Goal: Information Seeking & Learning: Check status

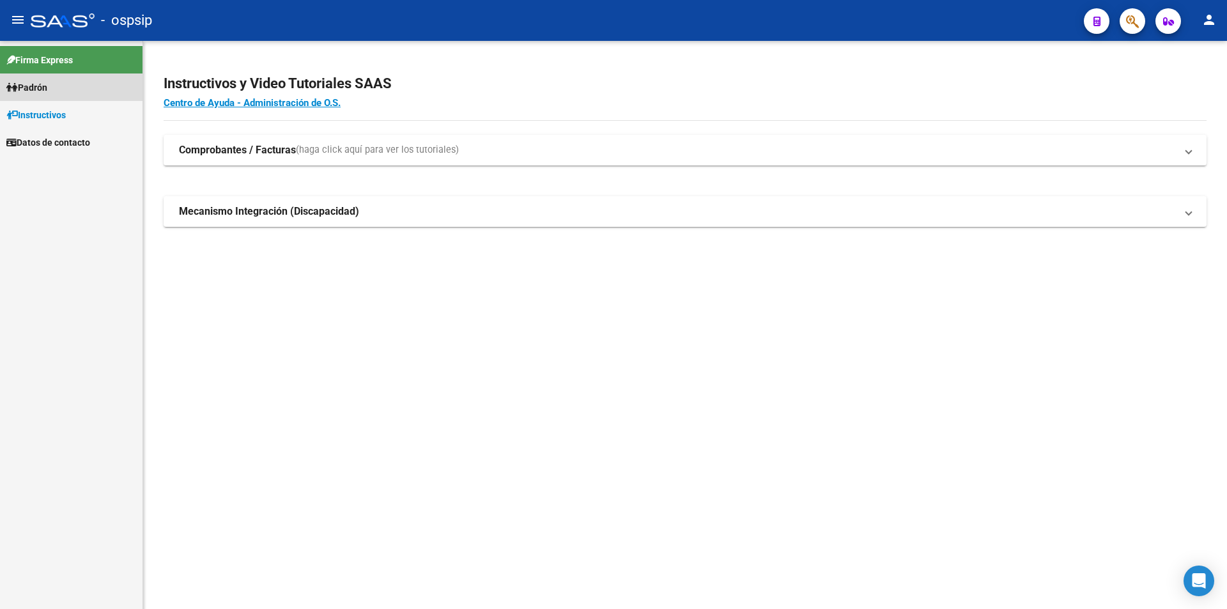
click at [89, 89] on link "Padrón" at bounding box center [71, 86] width 142 height 27
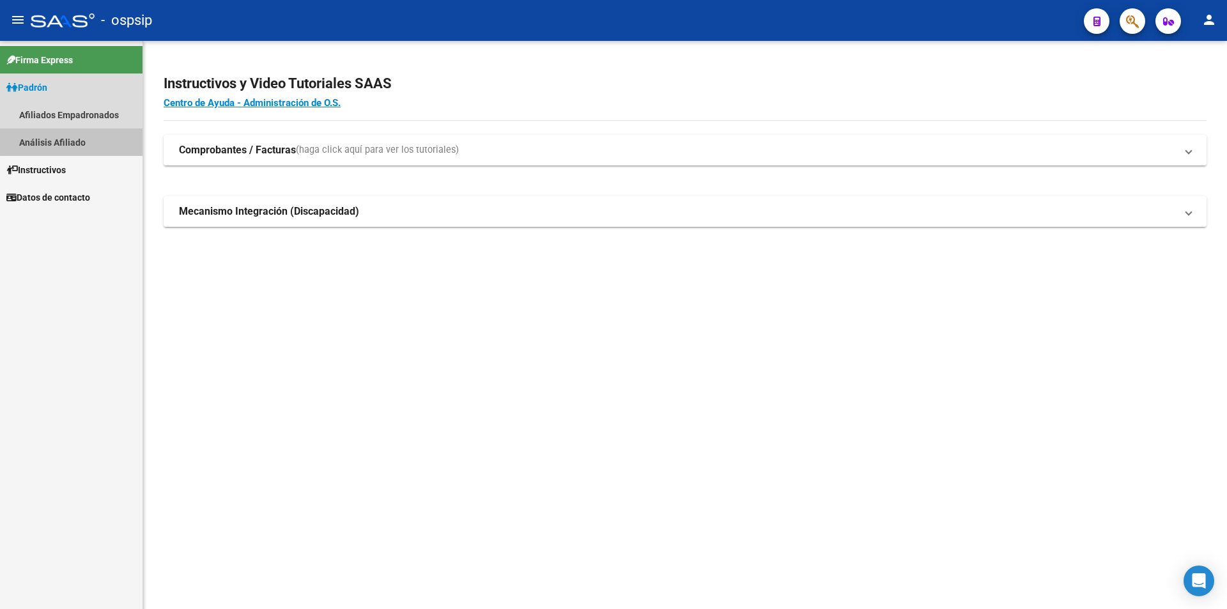
click at [95, 136] on link "Análisis Afiliado" at bounding box center [71, 141] width 142 height 27
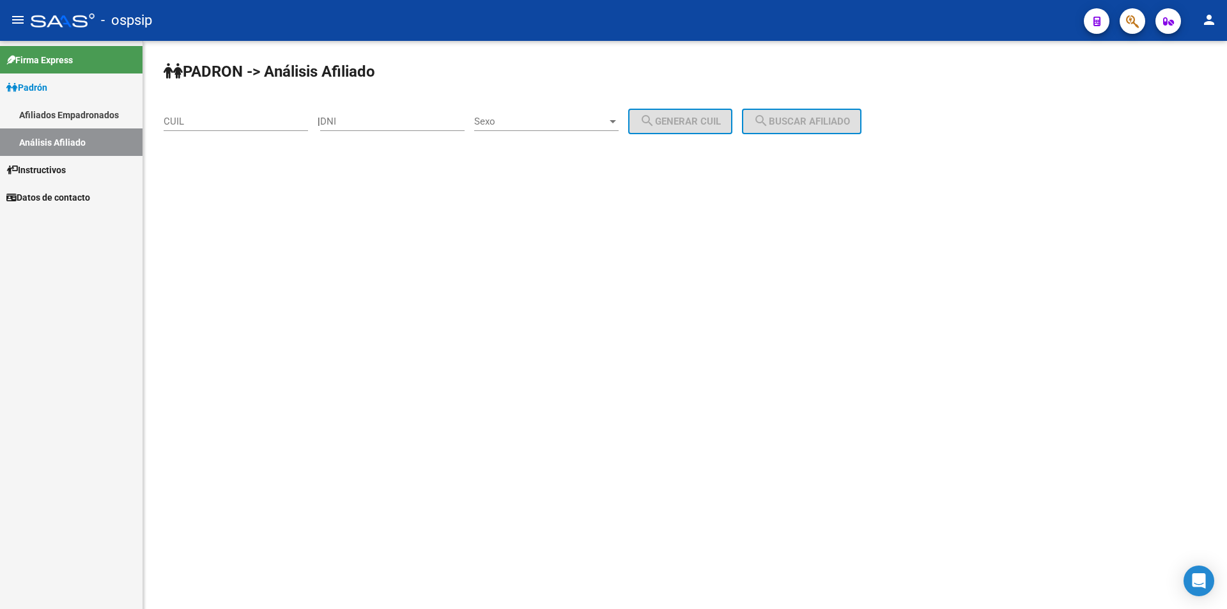
click at [341, 125] on input "DNI" at bounding box center [392, 122] width 144 height 12
paste input "39856257"
type input "39856257"
click at [572, 127] on span "Sexo" at bounding box center [540, 122] width 133 height 12
click at [567, 126] on span "Masculino" at bounding box center [560, 121] width 144 height 29
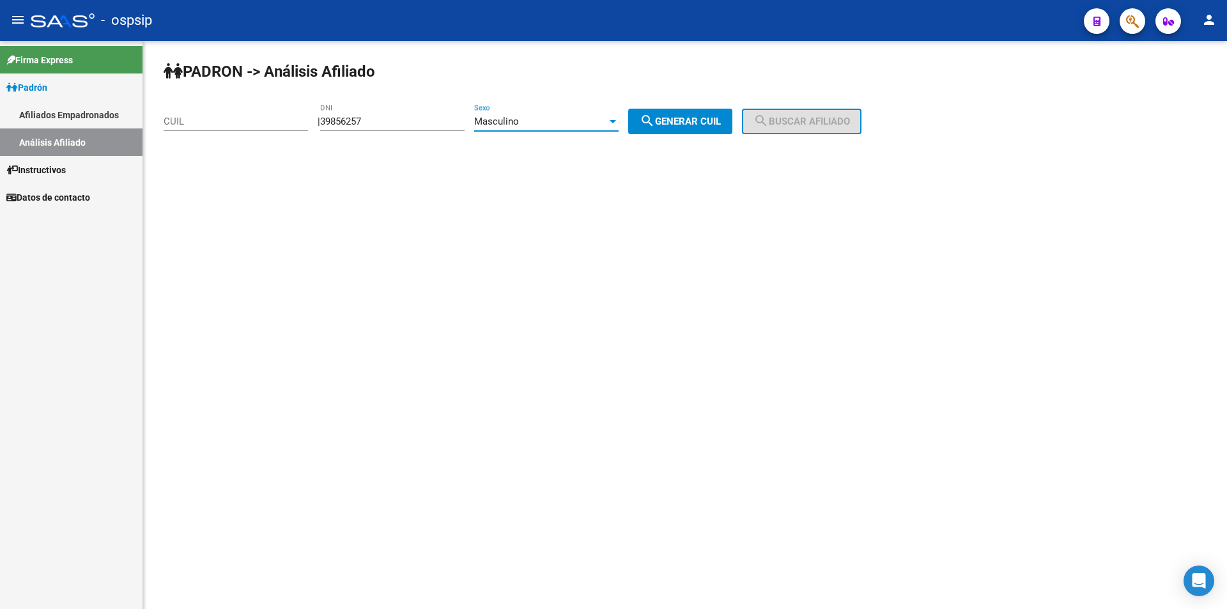
click at [674, 124] on span "search Generar CUIL" at bounding box center [680, 122] width 81 height 12
type input "20-39856257-8"
click at [769, 123] on mat-icon "search" at bounding box center [760, 120] width 15 height 15
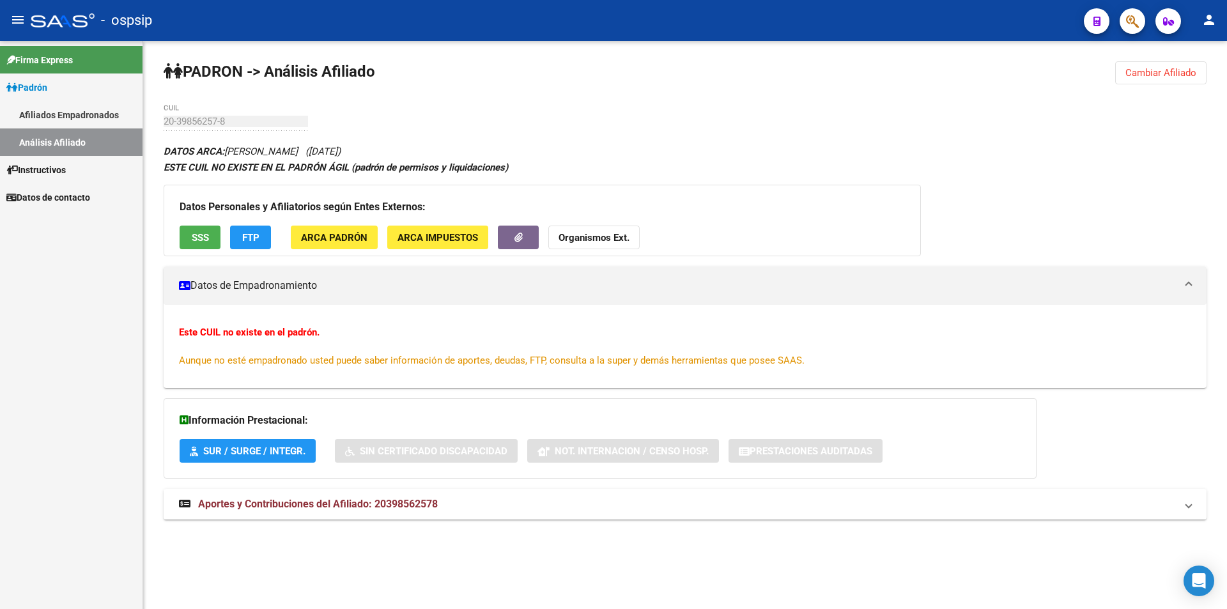
click at [99, 119] on link "Afiliados Empadronados" at bounding box center [71, 114] width 142 height 27
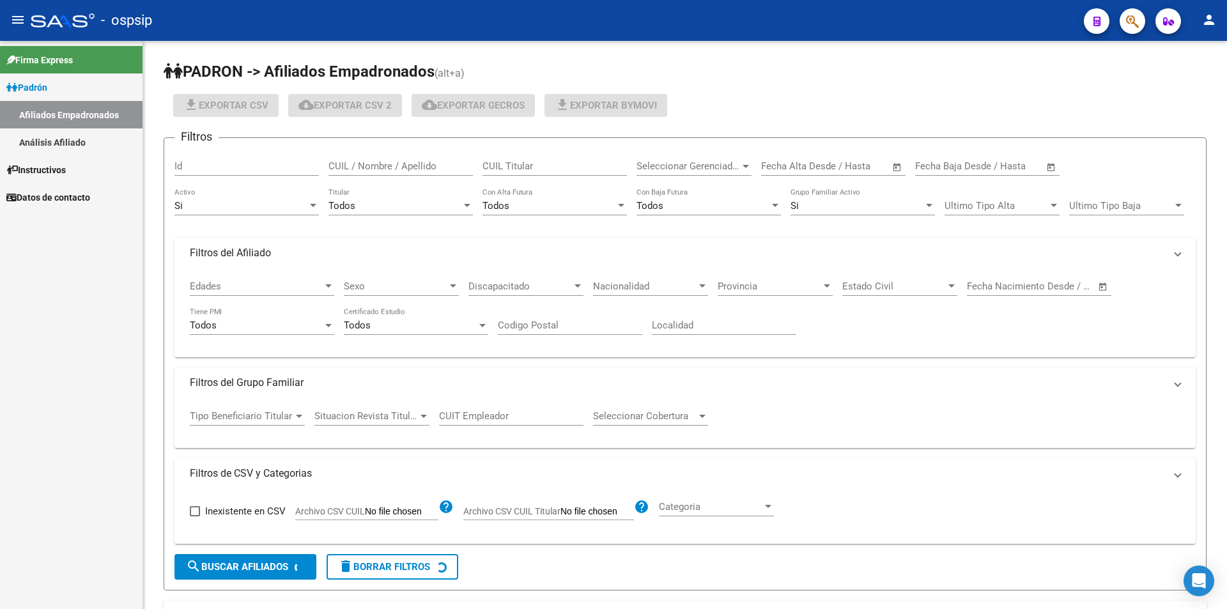
click at [86, 139] on link "Análisis Afiliado" at bounding box center [71, 141] width 142 height 27
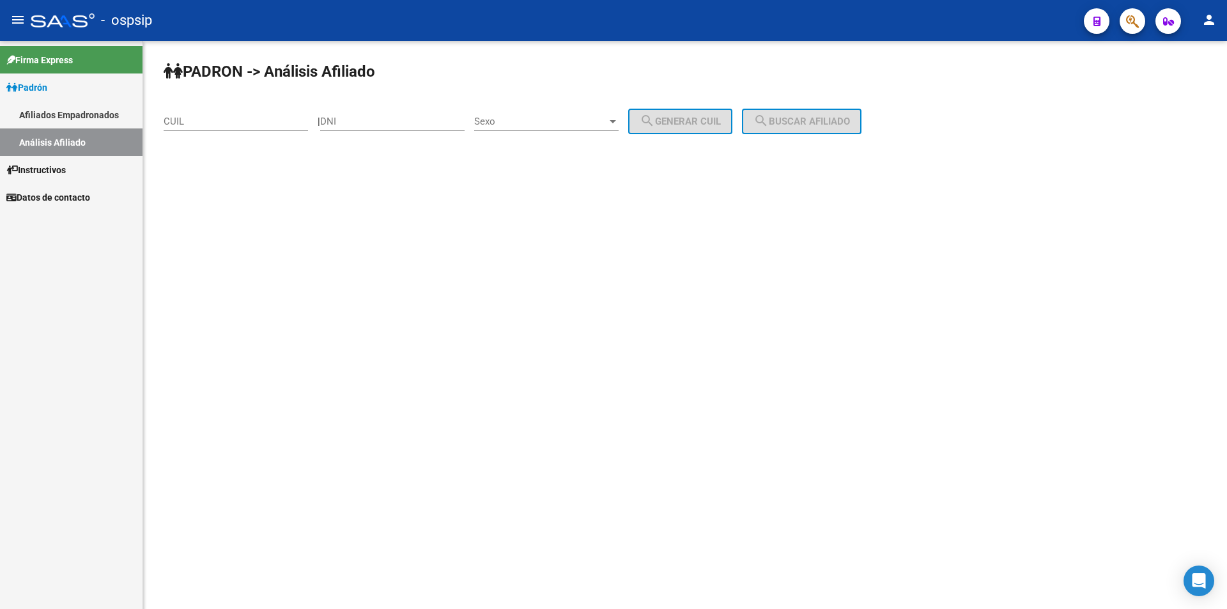
click at [329, 113] on div "PADRON -> Análisis Afiliado CUIL | DNI Sexo Sexo search Generar CUIL search Bus…" at bounding box center [685, 108] width 1084 height 134
click at [336, 115] on div "DNI" at bounding box center [392, 117] width 144 height 27
paste input "21476729"
type input "21476729"
click at [521, 117] on span "Sexo" at bounding box center [540, 122] width 133 height 12
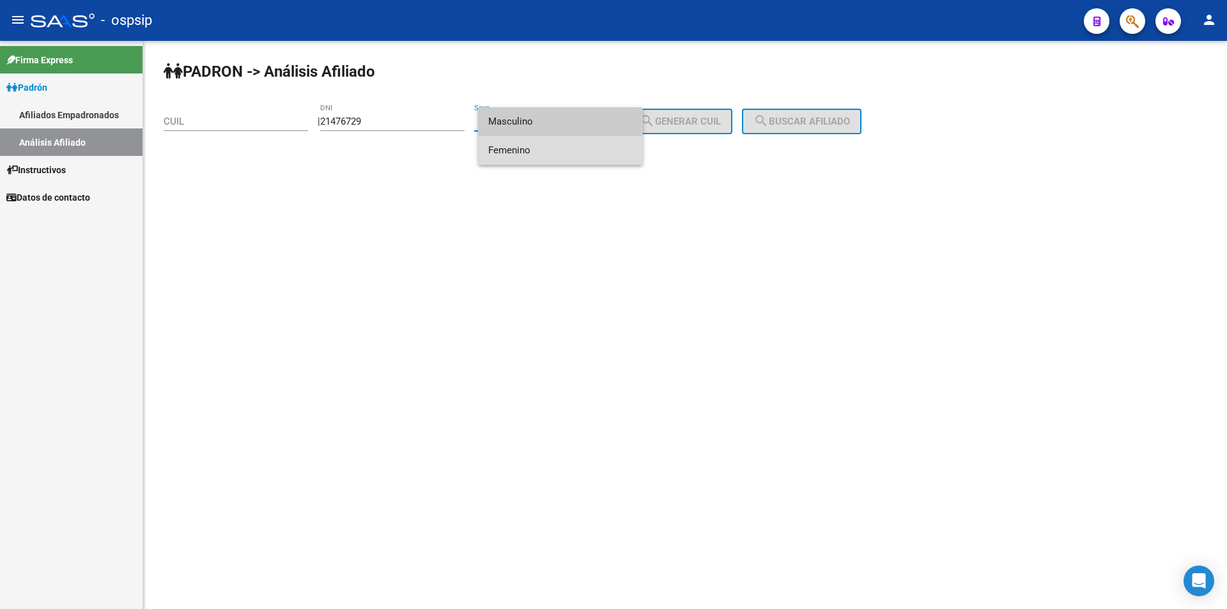
click at [528, 151] on span "Femenino" at bounding box center [560, 150] width 144 height 29
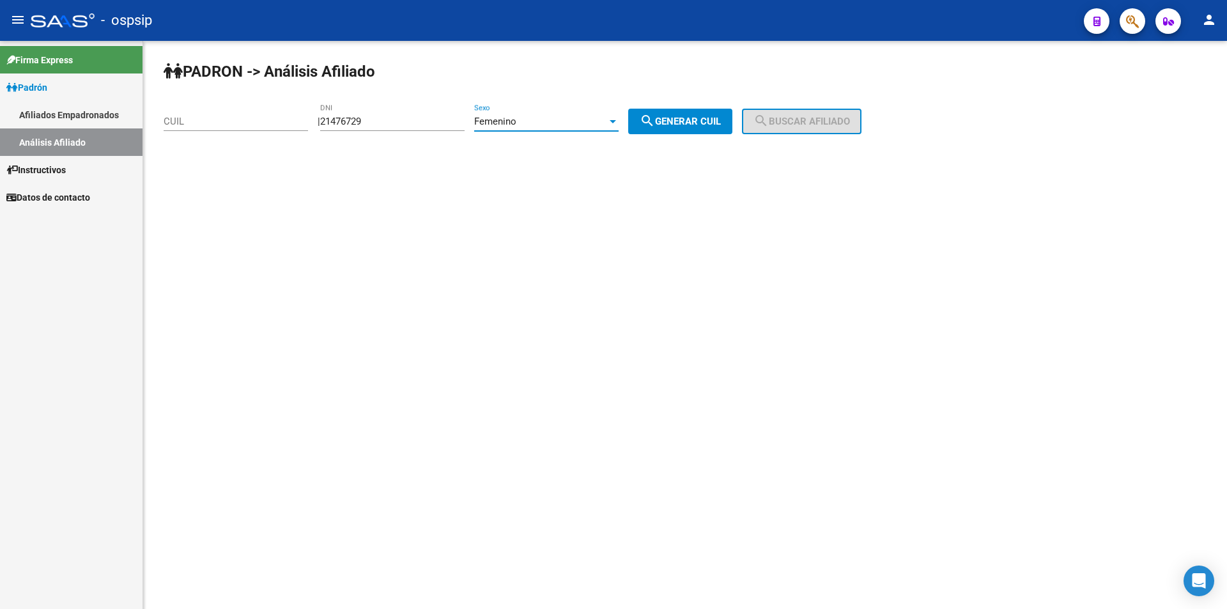
click at [655, 122] on mat-icon "search" at bounding box center [647, 120] width 15 height 15
type input "27-21476729-0"
click at [850, 125] on span "search Buscar afiliado" at bounding box center [801, 122] width 96 height 12
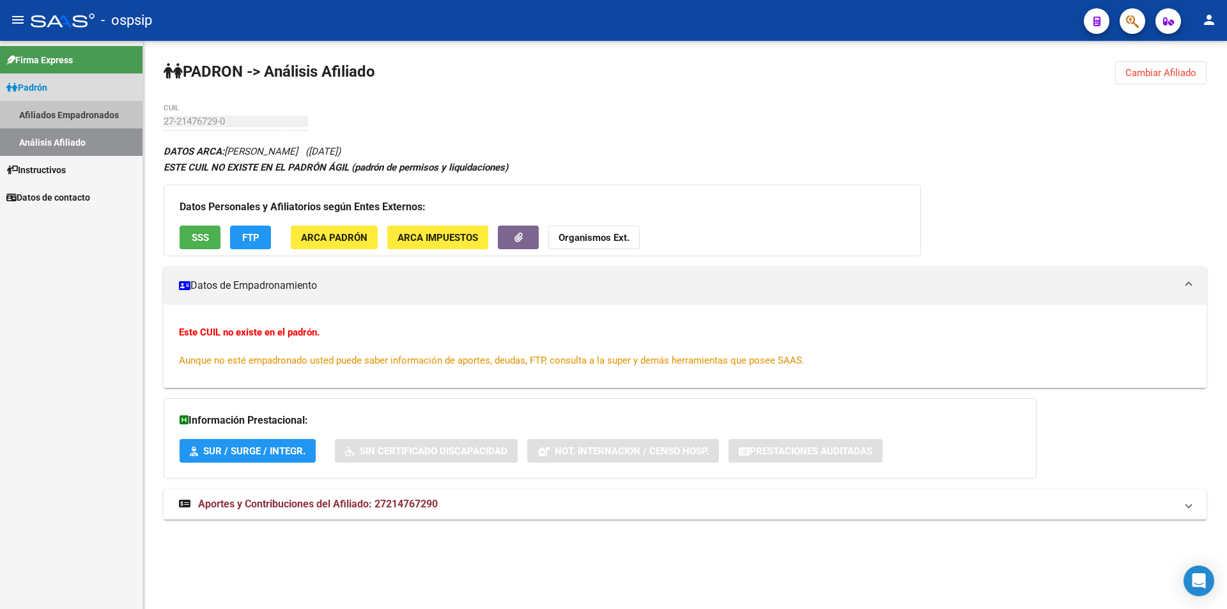
click at [73, 124] on link "Afiliados Empadronados" at bounding box center [71, 114] width 142 height 27
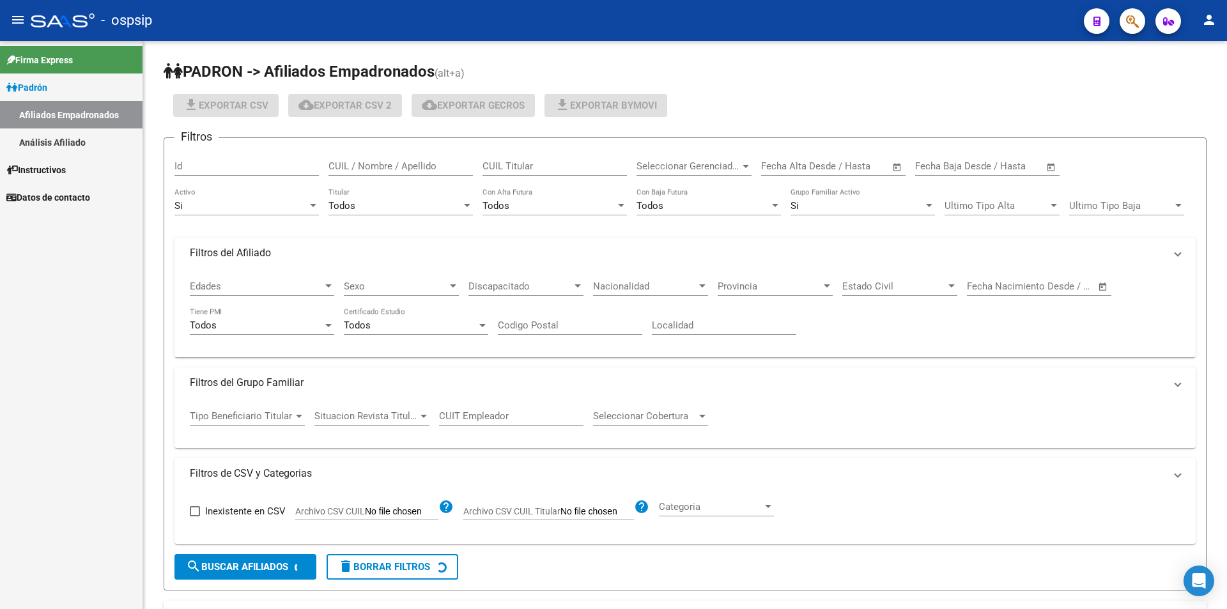
click at [73, 144] on link "Análisis Afiliado" at bounding box center [71, 141] width 142 height 27
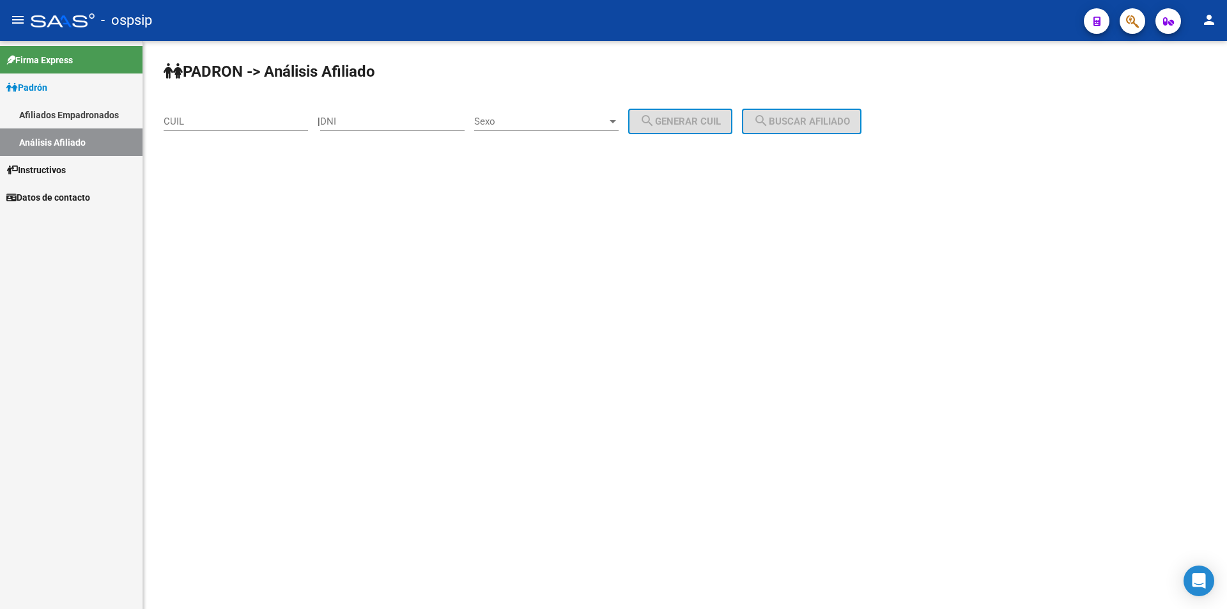
click at [343, 123] on input "DNI" at bounding box center [392, 122] width 144 height 12
click at [307, 119] on input "CUIL" at bounding box center [236, 122] width 144 height 12
paste input "20-45721288-8"
type input "20-45721288-8"
click at [790, 124] on span "search Buscar afiliado" at bounding box center [801, 122] width 96 height 12
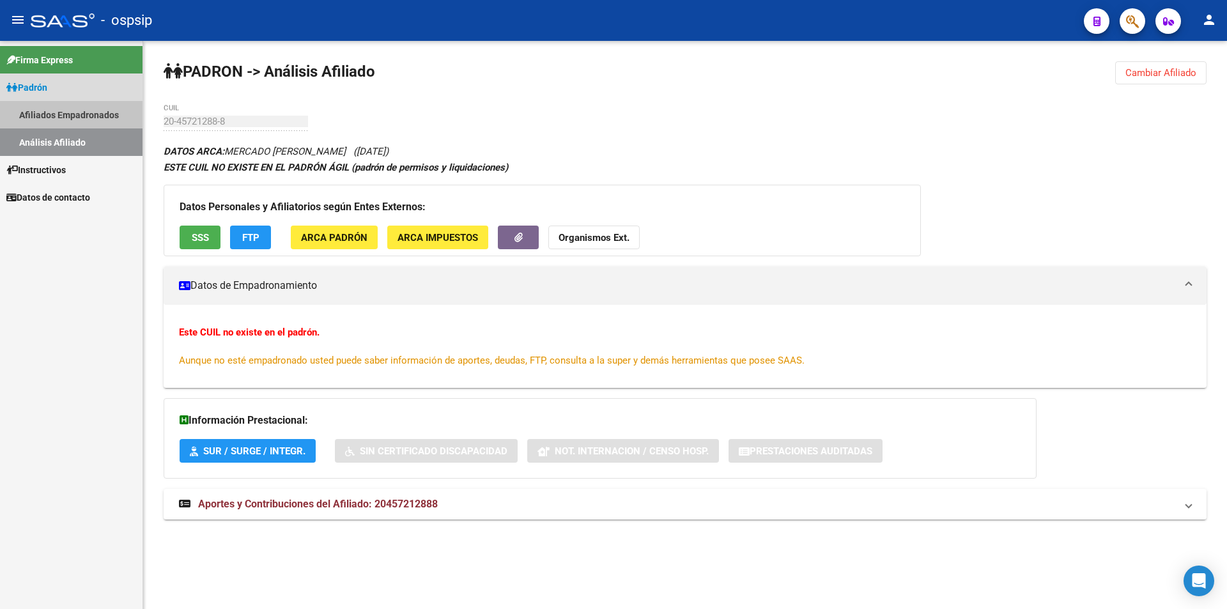
click at [61, 108] on link "Afiliados Empadronados" at bounding box center [71, 114] width 142 height 27
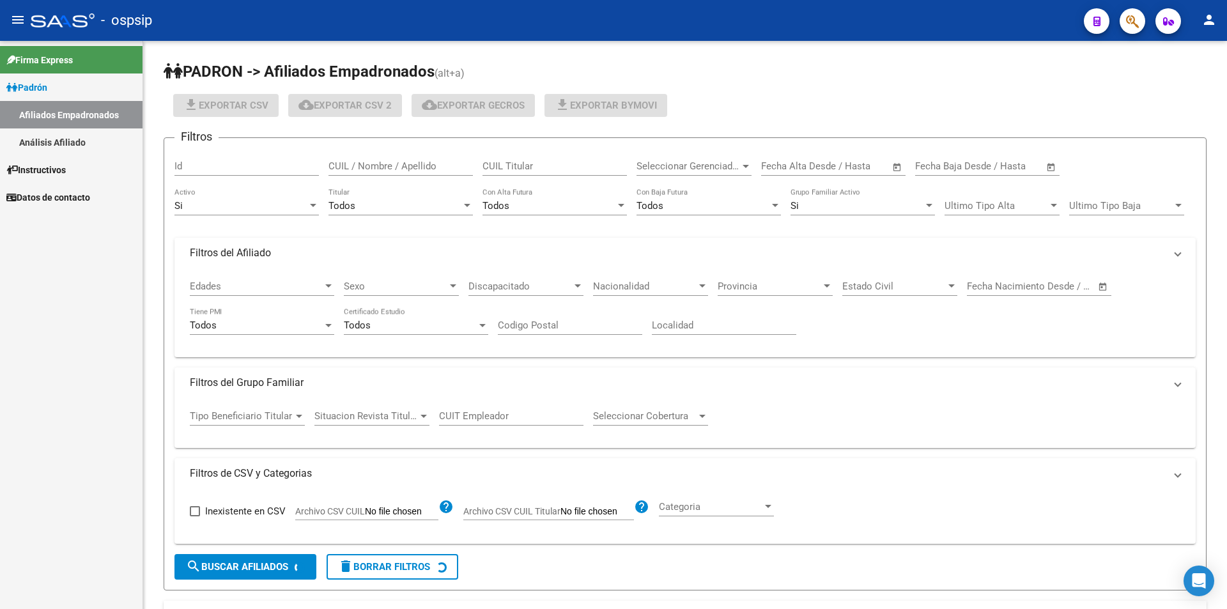
click at [63, 135] on link "Análisis Afiliado" at bounding box center [71, 141] width 142 height 27
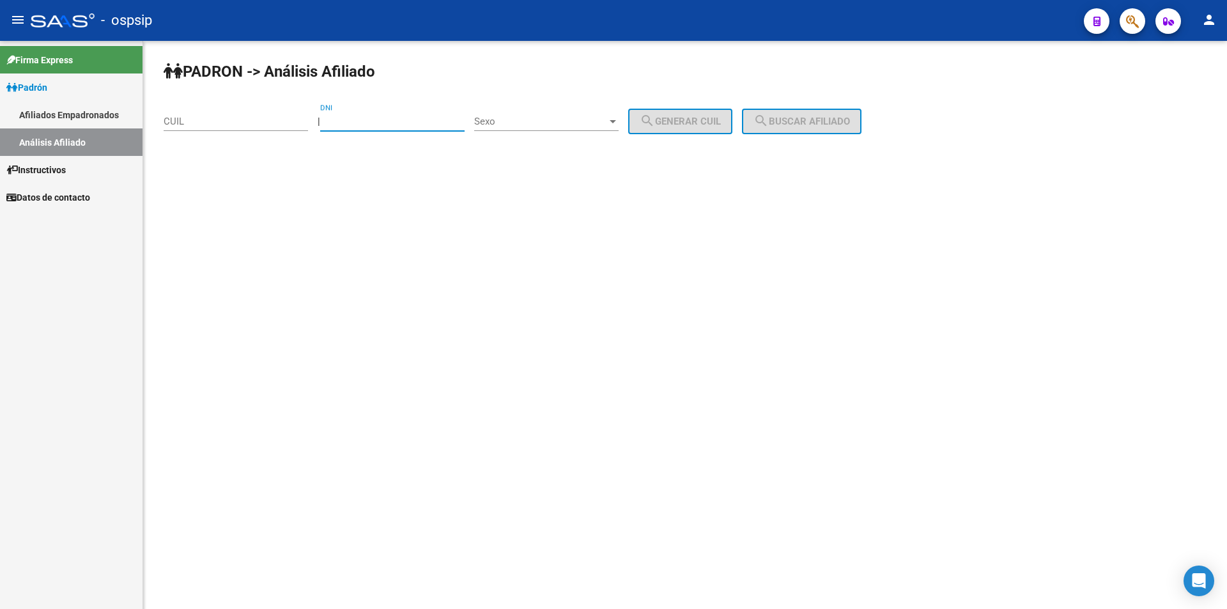
click at [365, 118] on input "DNI" at bounding box center [392, 122] width 144 height 12
paste input "38302337"
type input "38302337"
click at [527, 123] on span "Sexo" at bounding box center [540, 122] width 133 height 12
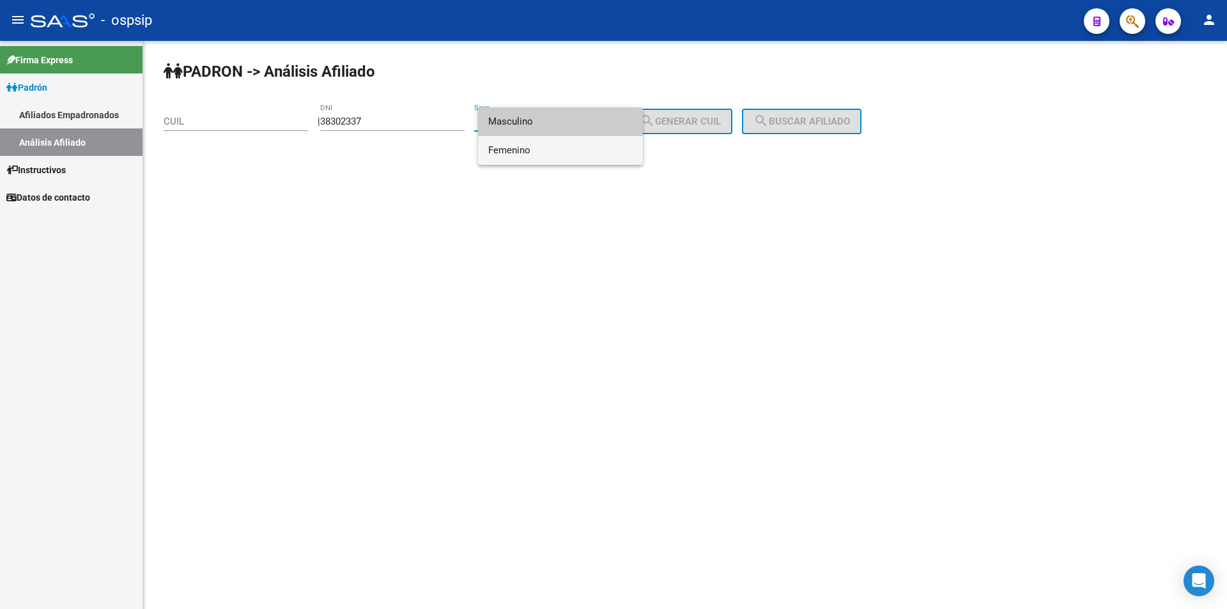
click at [530, 151] on span "Femenino" at bounding box center [560, 150] width 144 height 29
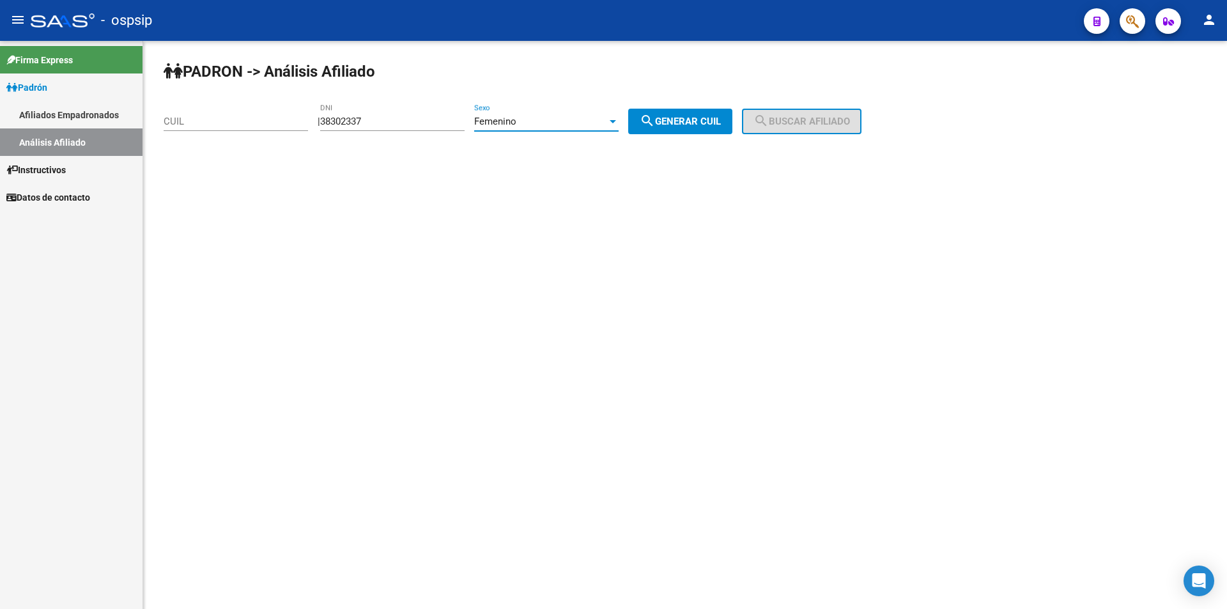
click at [663, 111] on button "search Generar CUIL" at bounding box center [680, 122] width 104 height 26
type input "27-38302337-3"
click at [768, 116] on button "search Buscar afiliado" at bounding box center [801, 122] width 119 height 26
